Goal: Task Accomplishment & Management: Manage account settings

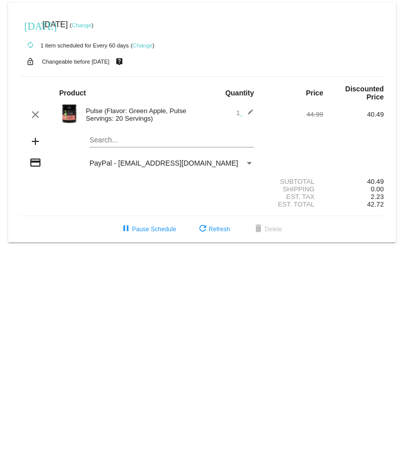
click at [68, 112] on img at bounding box center [69, 114] width 20 height 20
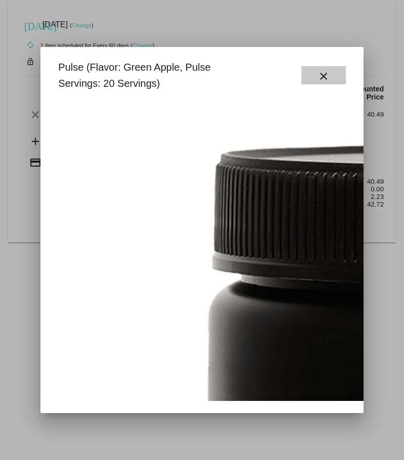
click at [319, 72] on mat-icon "close" at bounding box center [323, 76] width 12 height 12
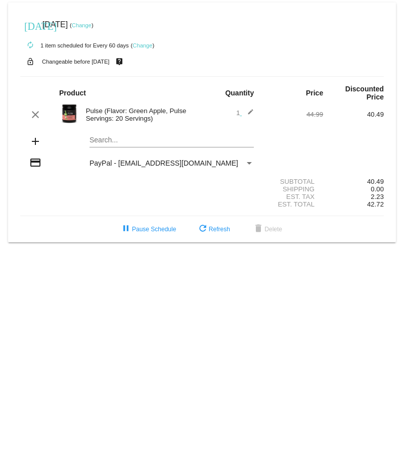
click at [104, 136] on div "Search..." at bounding box center [171, 138] width 164 height 20
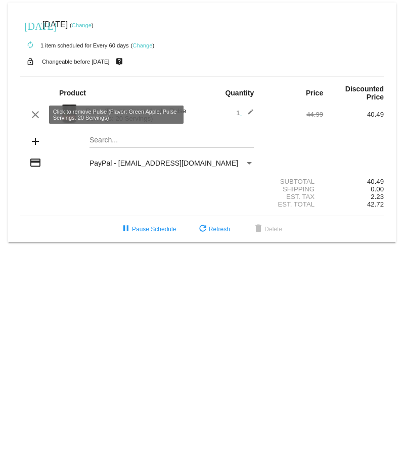
click at [32, 115] on mat-icon "clear" at bounding box center [35, 115] width 12 height 12
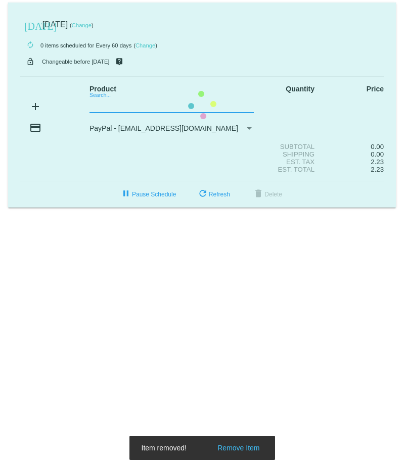
click at [109, 105] on mat-card "[DATE] [DATE] ( Change ) autorenew 0 items scheduled for Every 60 days ( Change…" at bounding box center [201, 105] width 387 height 205
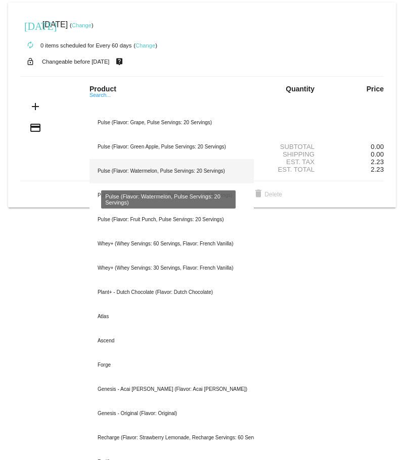
scroll to position [51, 0]
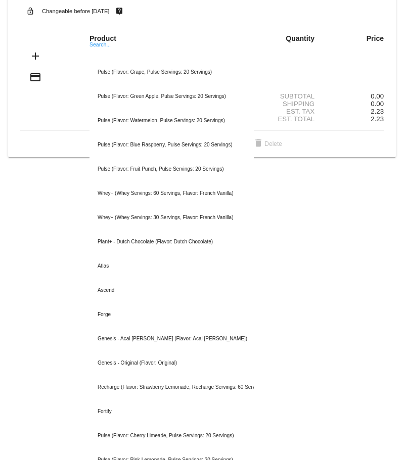
click at [106, 57] on input "Search..." at bounding box center [171, 55] width 164 height 8
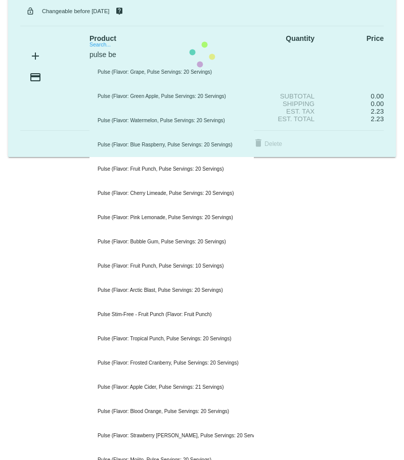
scroll to position [0, 0]
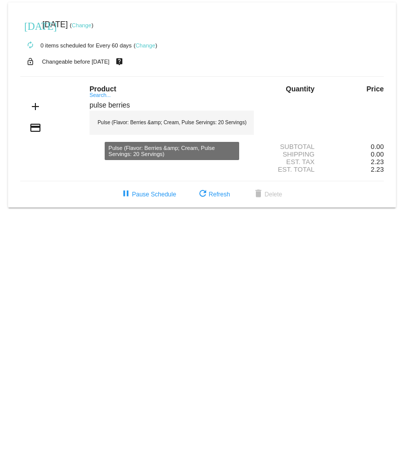
type input "pulse berries"
click at [140, 120] on div "Pulse (Flavor: Berries &amp; Cream, Pulse Servings: 20 Servings)" at bounding box center [171, 123] width 164 height 24
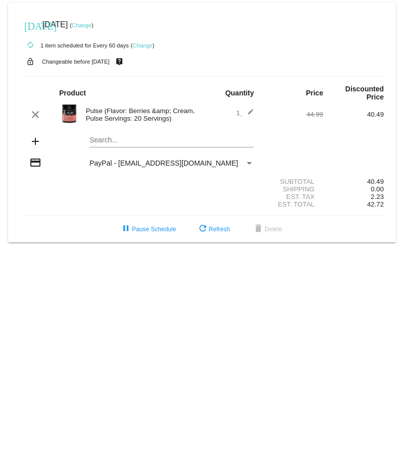
click at [91, 25] on link "Change" at bounding box center [82, 25] width 20 height 6
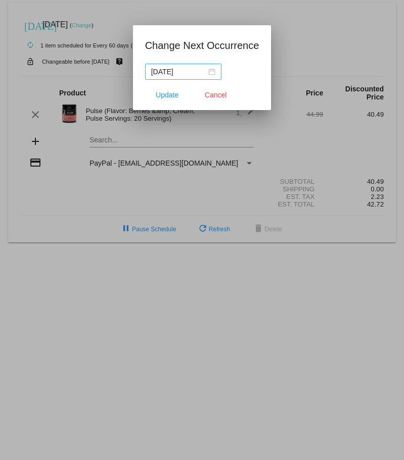
click at [211, 72] on div "[DATE]" at bounding box center [183, 71] width 64 height 11
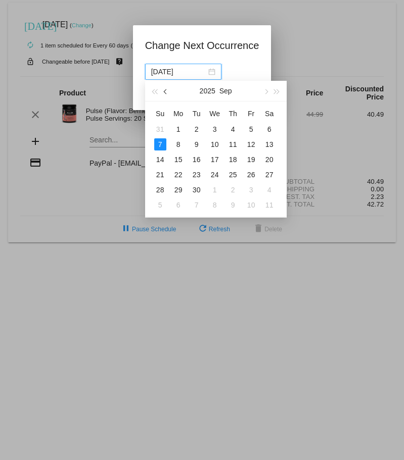
click at [166, 94] on button "button" at bounding box center [165, 91] width 11 height 20
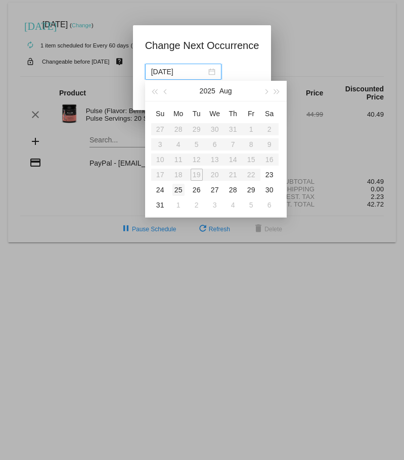
click at [178, 190] on div "25" at bounding box center [178, 190] width 12 height 12
type input "[DATE]"
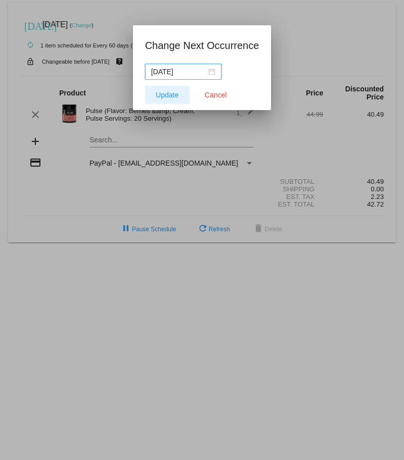
click at [164, 94] on span "Update" at bounding box center [167, 95] width 23 height 8
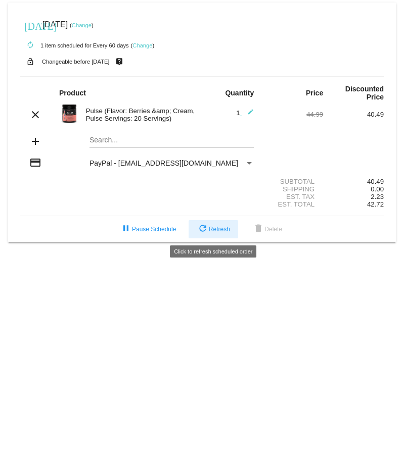
click at [212, 230] on span "refresh Refresh" at bounding box center [212, 229] width 33 height 7
